Goal: Task Accomplishment & Management: Manage account settings

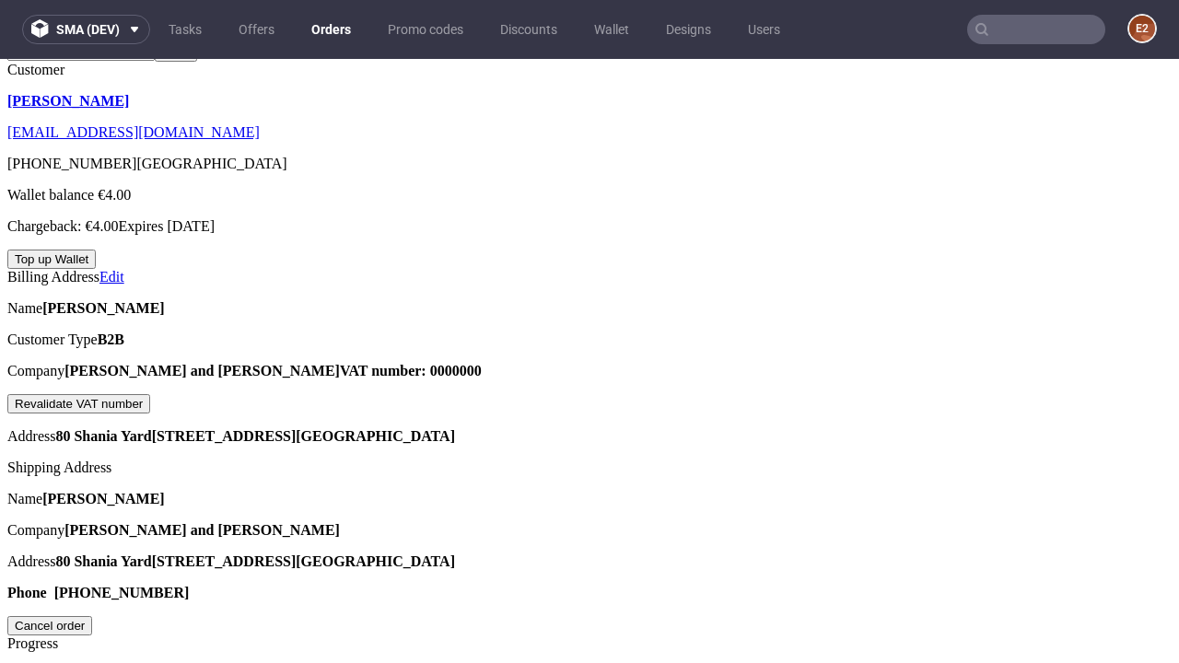
scroll to position [466, 0]
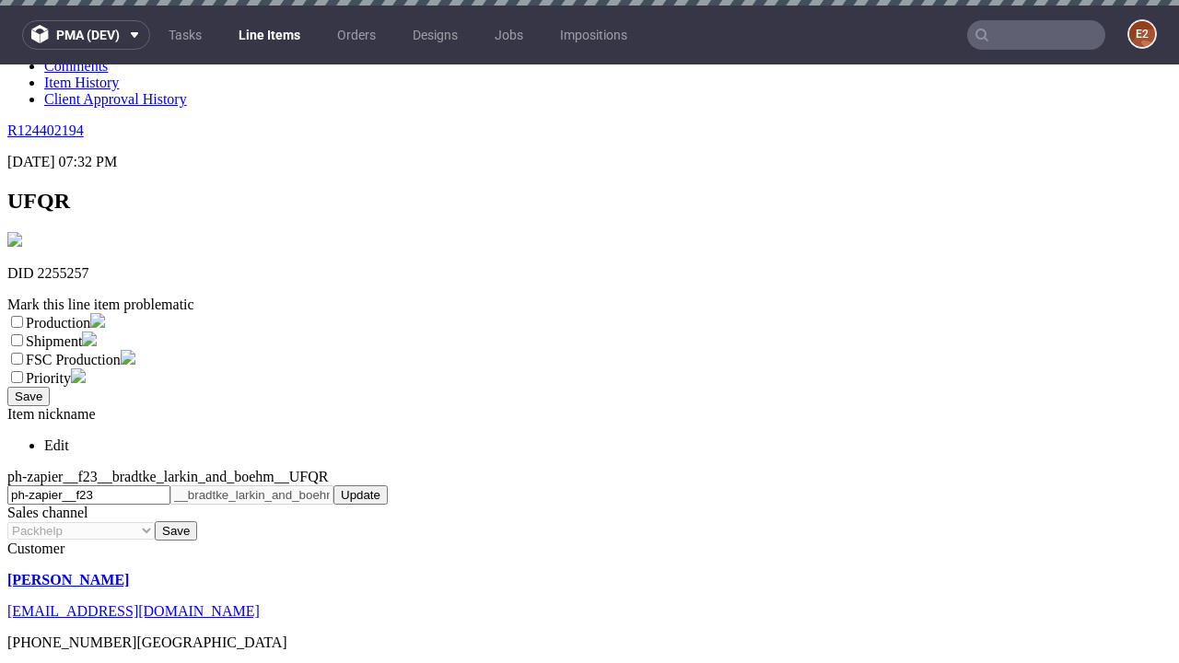
scroll to position [6, 0]
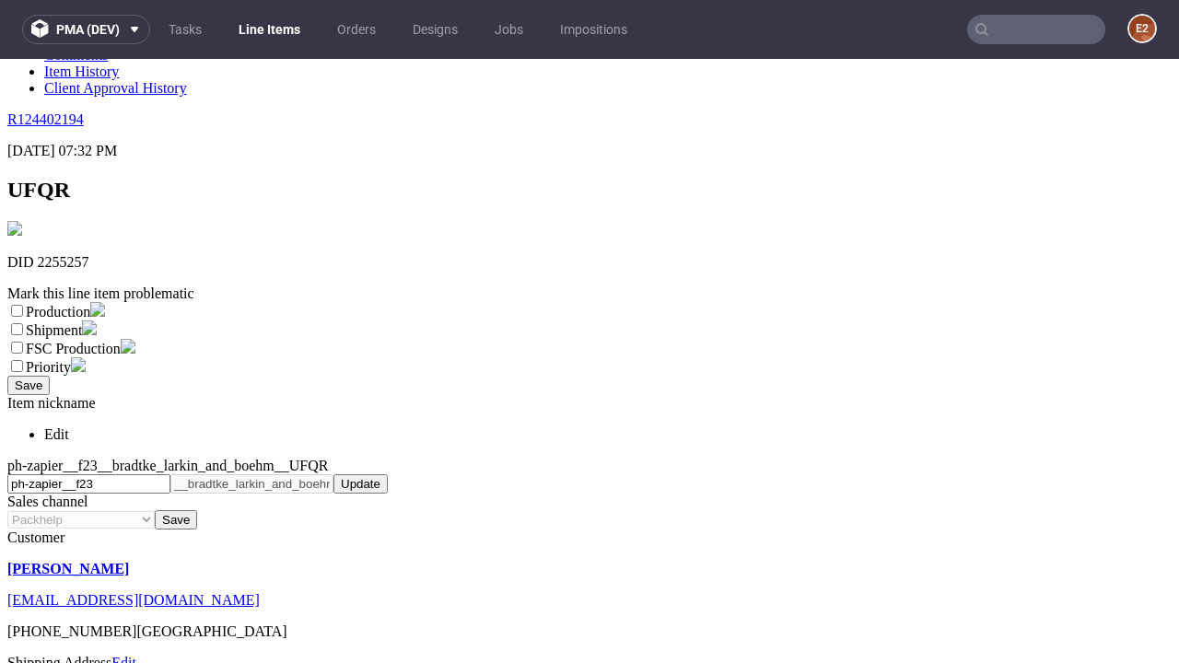
select select "dtp_ca_needed"
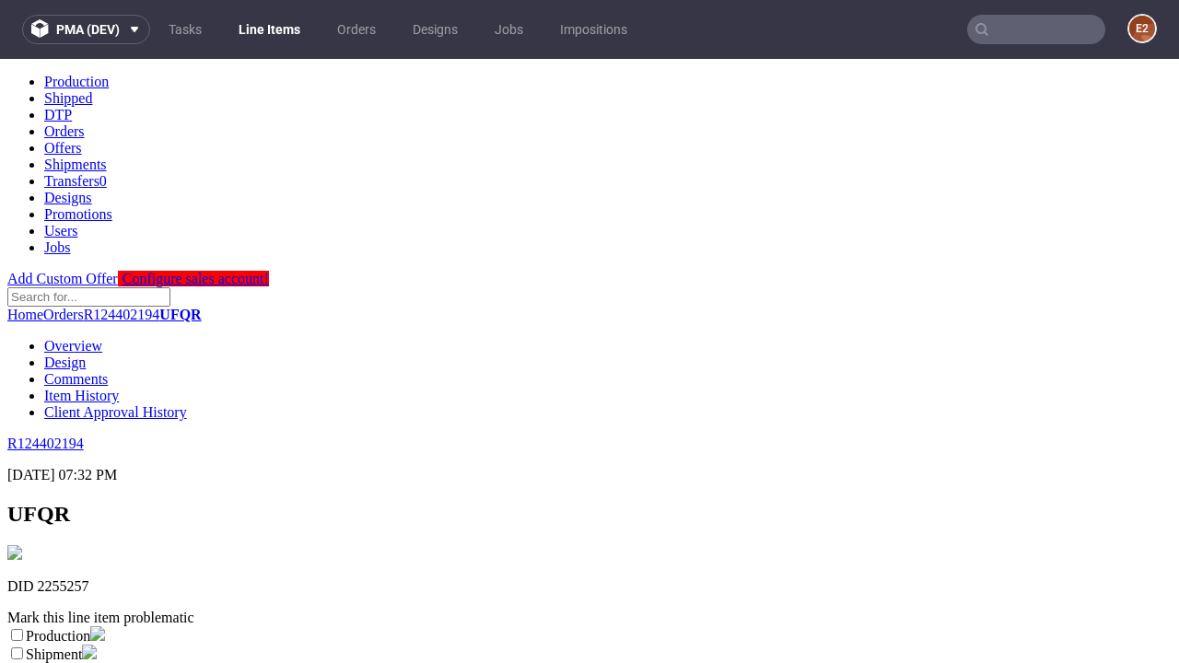
scroll to position [0, 0]
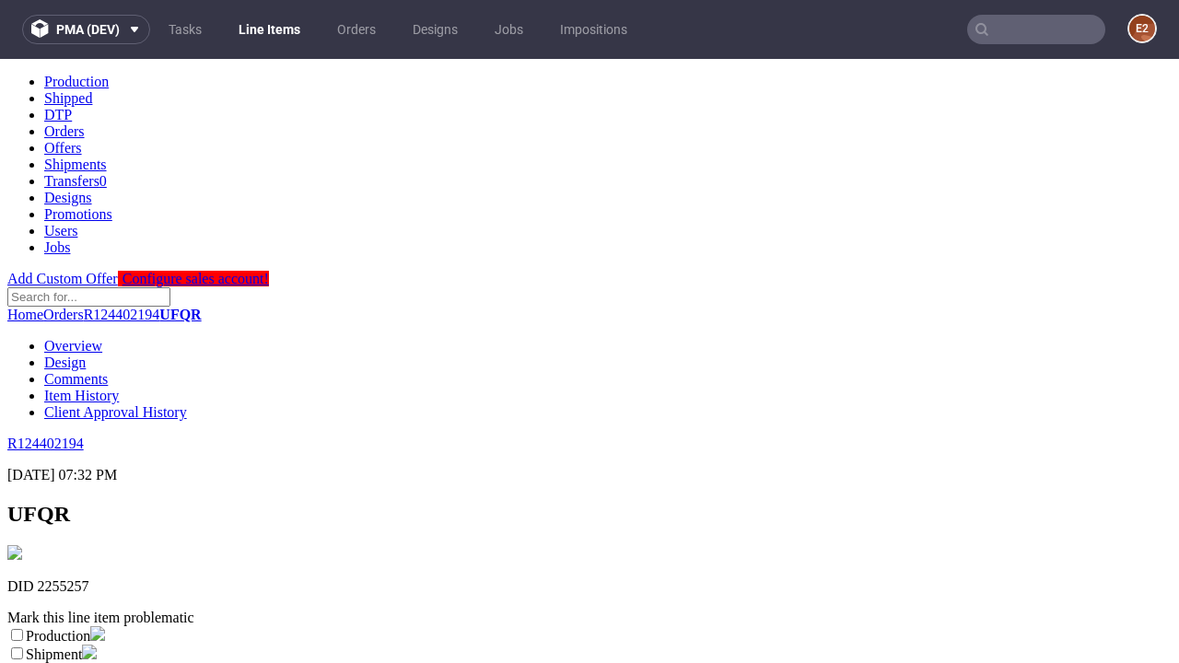
checkbox input "true"
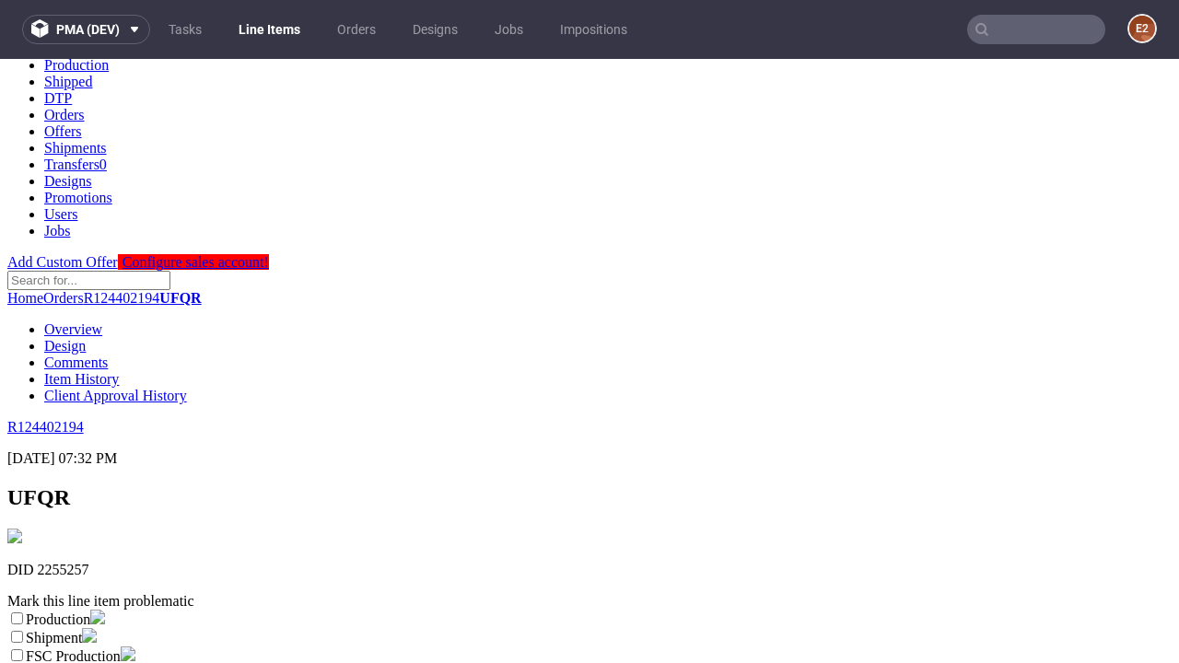
type textarea "test"
